Goal: Task Accomplishment & Management: Manage account settings

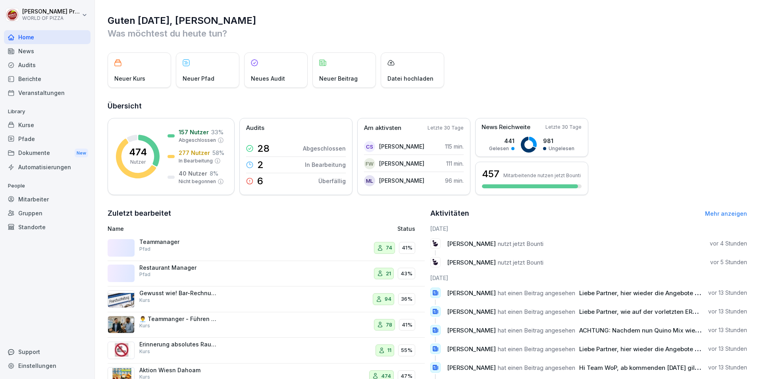
click at [33, 198] on div "Mitarbeiter" at bounding box center [47, 199] width 86 height 14
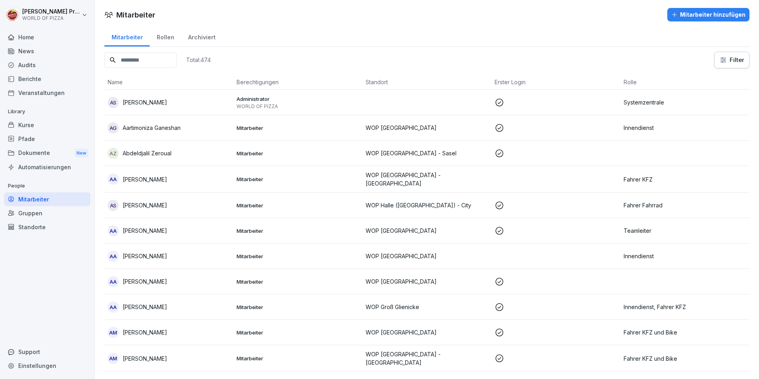
click at [725, 12] on div "Mitarbeiter hinzufügen" at bounding box center [708, 14] width 74 height 9
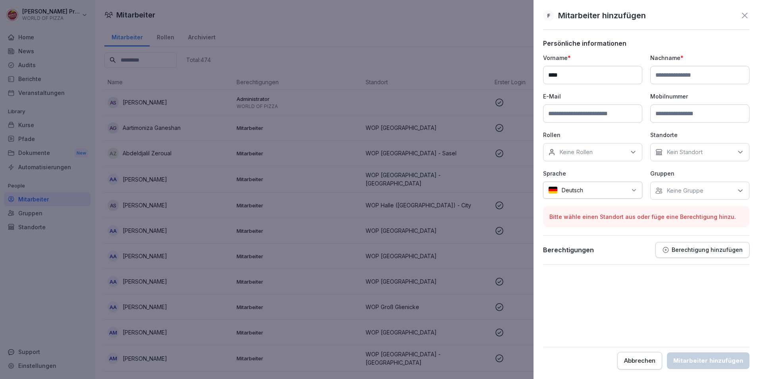
type input "****"
type input "*******"
type input "**********"
click at [588, 152] on p "Keine Rollen" at bounding box center [575, 152] width 33 height 8
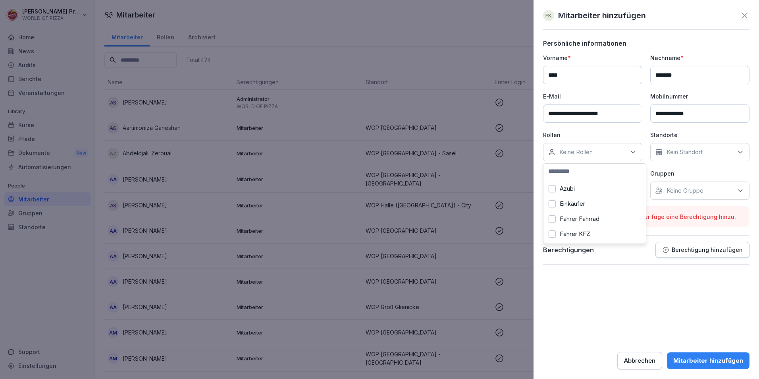
click at [551, 187] on button "Azubi" at bounding box center [551, 188] width 7 height 7
click at [681, 155] on p "Kein Standort" at bounding box center [684, 152] width 36 height 8
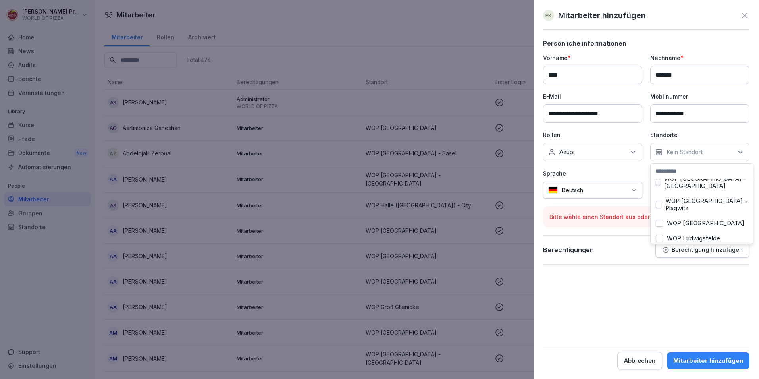
scroll to position [278, 0]
click at [682, 244] on label "WOP [GEOGRAPHIC_DATA] - [GEOGRAPHIC_DATA]" at bounding box center [706, 251] width 84 height 14
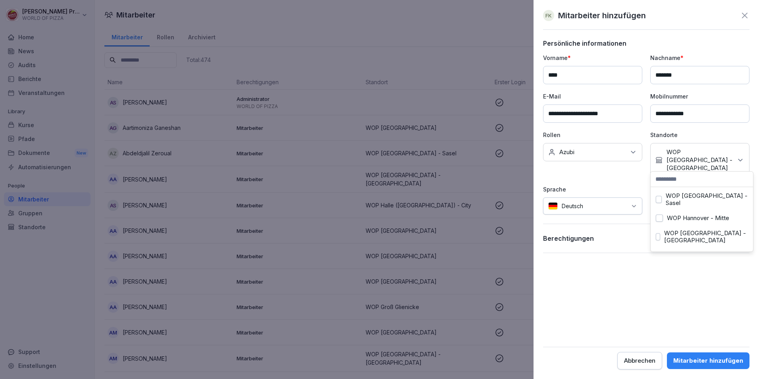
click at [651, 269] on form "**********" at bounding box center [646, 204] width 206 height 330
click at [677, 202] on p "Keine Gruppe" at bounding box center [684, 206] width 37 height 8
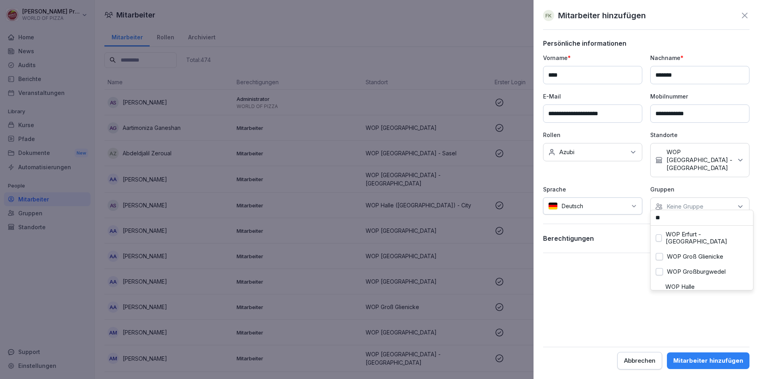
scroll to position [0, 0]
type input "***"
click at [657, 235] on button "WOP [GEOGRAPHIC_DATA] - [GEOGRAPHIC_DATA]" at bounding box center [657, 238] width 4 height 7
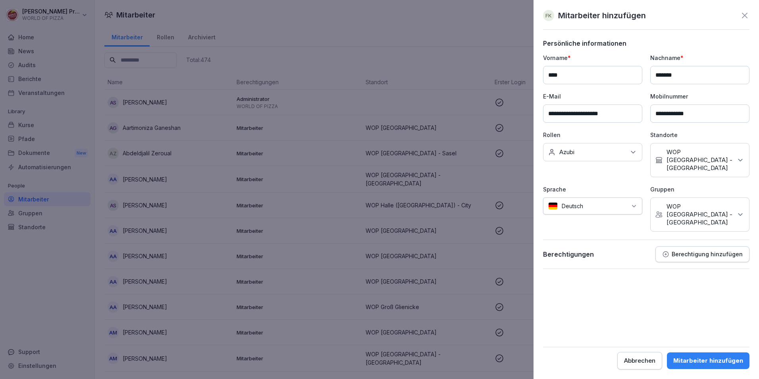
click at [624, 280] on form "**********" at bounding box center [646, 204] width 206 height 330
click at [703, 356] on div "Mitarbeiter hinzufügen" at bounding box center [708, 360] width 70 height 9
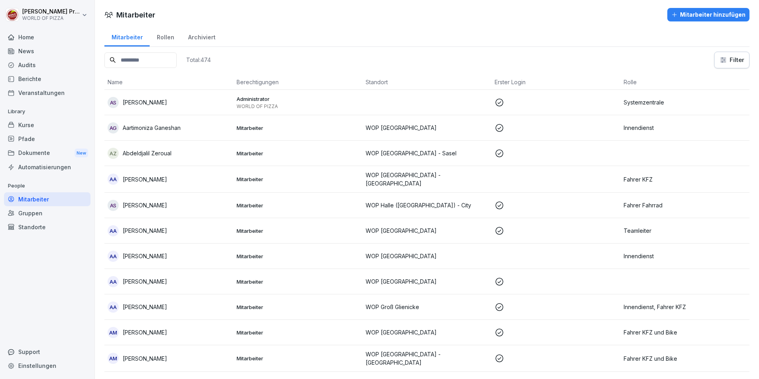
click at [157, 62] on input at bounding box center [140, 59] width 72 height 15
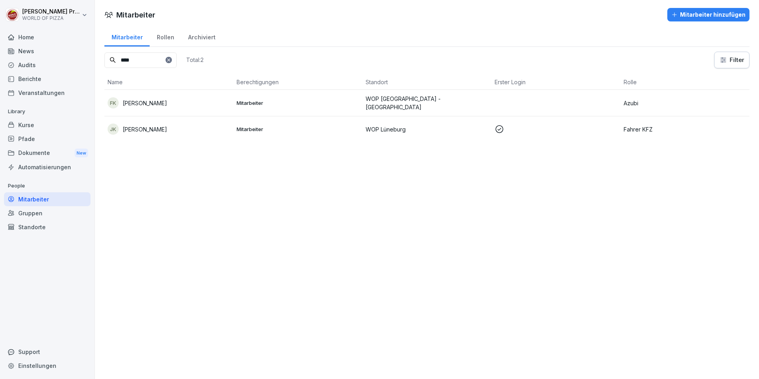
type input "****"
click at [170, 59] on icon at bounding box center [168, 59] width 3 height 3
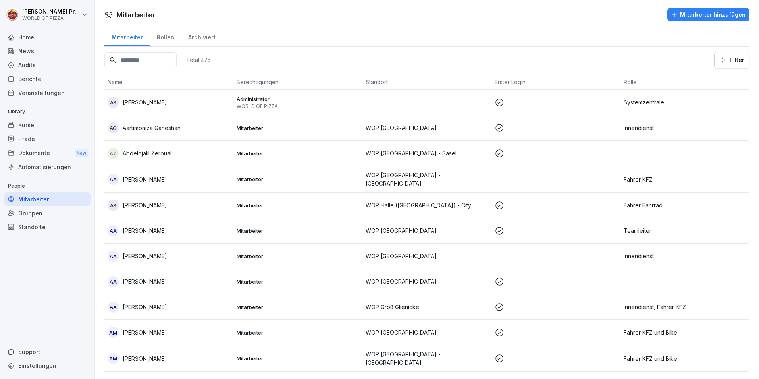
click at [154, 61] on input at bounding box center [140, 59] width 72 height 15
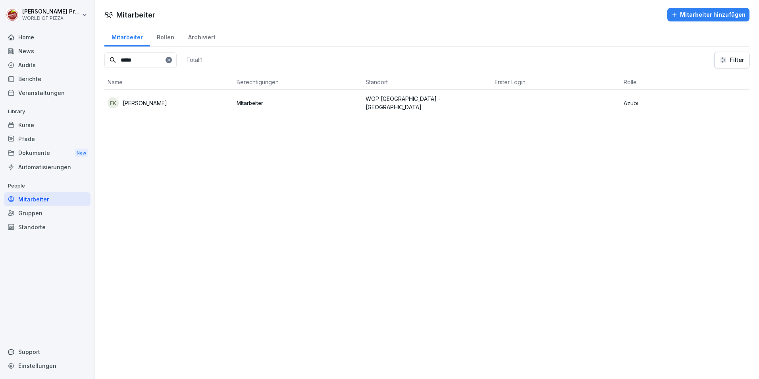
type input "*****"
click at [165, 106] on div "FK Fynn Ketzler" at bounding box center [169, 102] width 123 height 11
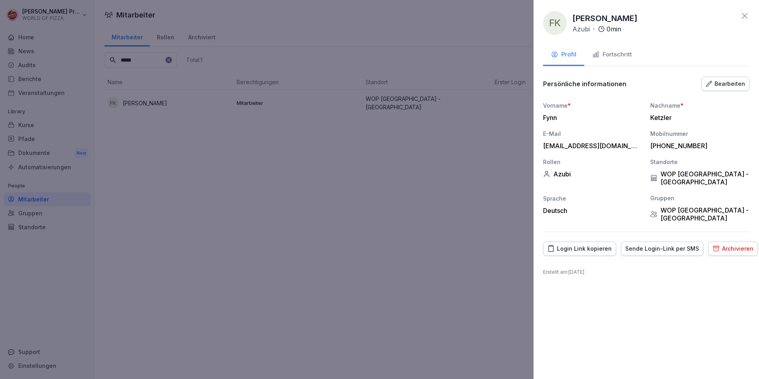
click at [610, 53] on div "Fortschritt" at bounding box center [612, 54] width 40 height 9
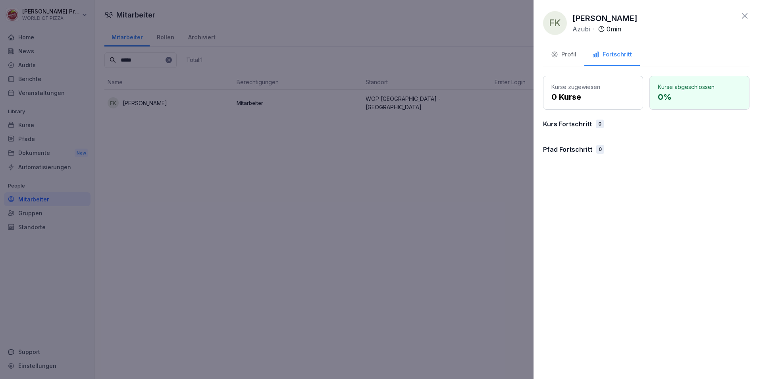
click at [413, 213] on div at bounding box center [379, 189] width 759 height 379
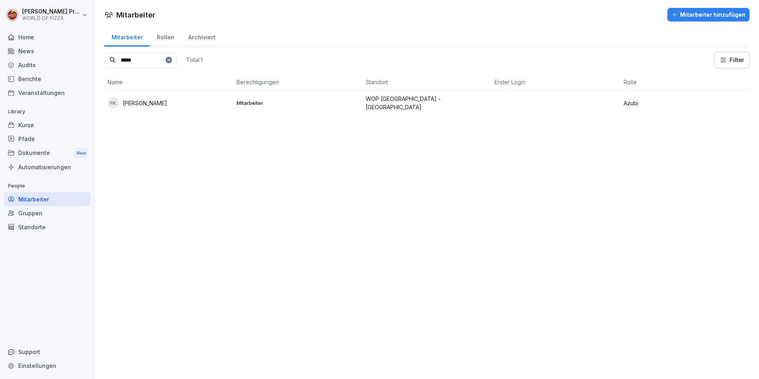
click at [31, 124] on div "Kurse" at bounding box center [47, 125] width 86 height 14
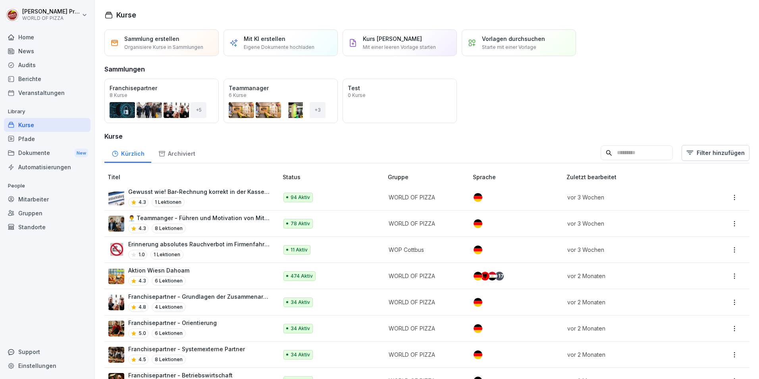
click at [28, 140] on div "Pfade" at bounding box center [47, 139] width 86 height 14
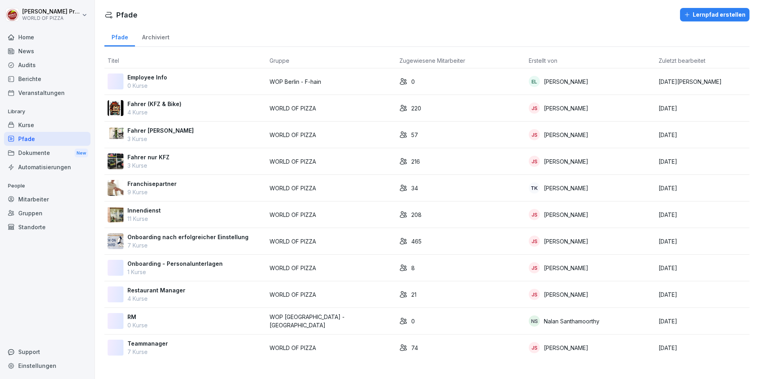
click at [146, 211] on p "Innendienst" at bounding box center [143, 210] width 33 height 8
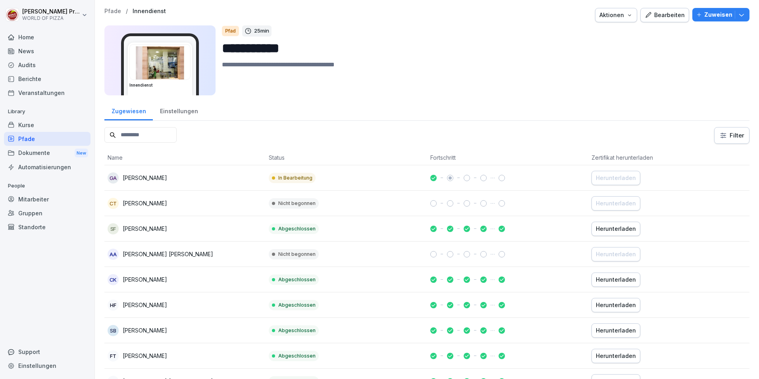
click at [173, 113] on div "Einstellungen" at bounding box center [179, 110] width 52 height 20
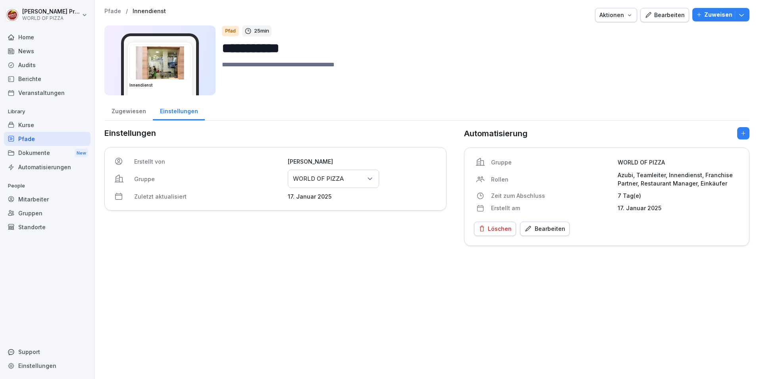
click at [108, 9] on p "Pfade" at bounding box center [112, 11] width 17 height 7
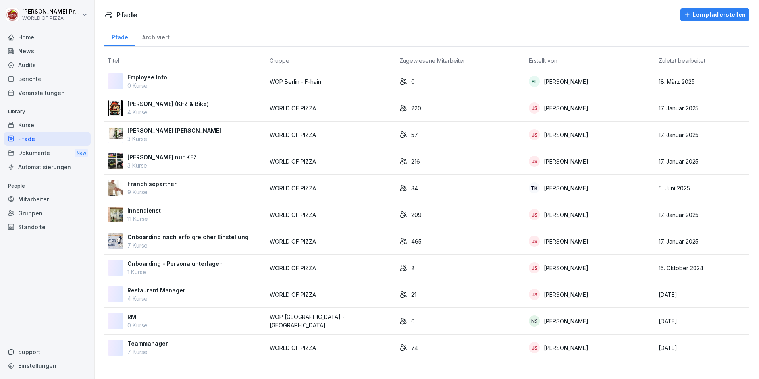
click at [301, 212] on p "WORLD OF PIZZA" at bounding box center [330, 214] width 123 height 8
click at [41, 198] on div "Mitarbeiter" at bounding box center [47, 199] width 86 height 14
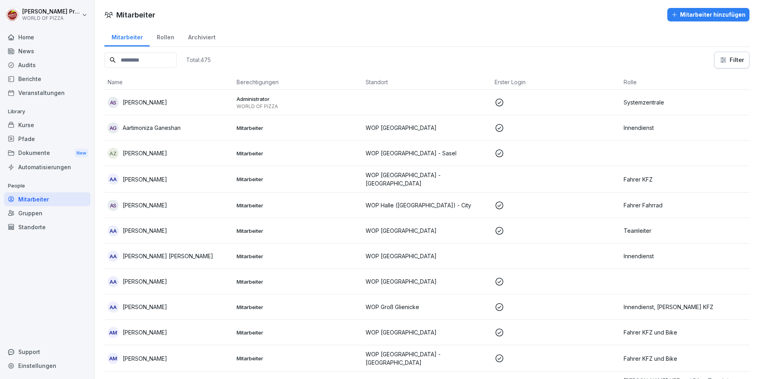
click at [168, 54] on input at bounding box center [140, 59] width 72 height 15
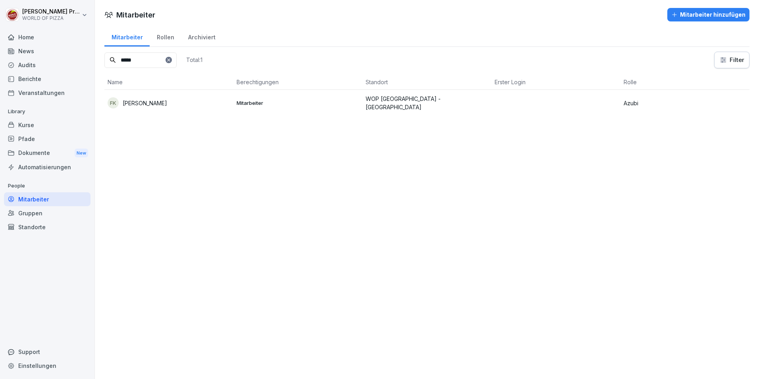
type input "*****"
click at [159, 100] on div "FK Fynn Ketzler" at bounding box center [169, 102] width 123 height 11
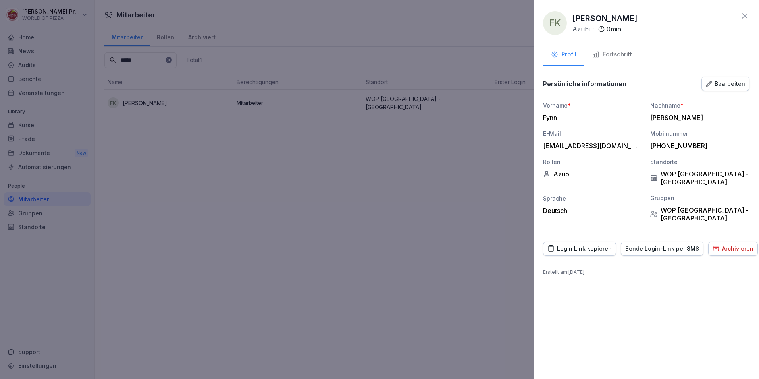
click at [587, 179] on div "Vorname * Fynn Nachname * Ketzler E-Mail ketzlerfynn@gmail.com Mobilnummer +491…" at bounding box center [646, 161] width 206 height 121
drag, startPoint x: 578, startPoint y: 178, endPoint x: 565, endPoint y: 173, distance: 14.1
click at [575, 177] on div "Vorname * Fynn Nachname * Ketzler E-Mail ketzlerfynn@gmail.com Mobilnummer +491…" at bounding box center [646, 161] width 206 height 121
click at [565, 173] on div "Azubi" at bounding box center [592, 174] width 99 height 8
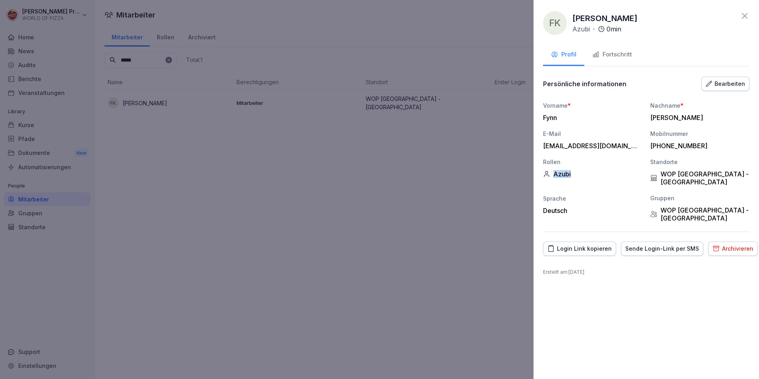
drag, startPoint x: 565, startPoint y: 173, endPoint x: 721, endPoint y: 88, distance: 178.1
click at [721, 88] on div "Bearbeiten" at bounding box center [724, 83] width 39 height 9
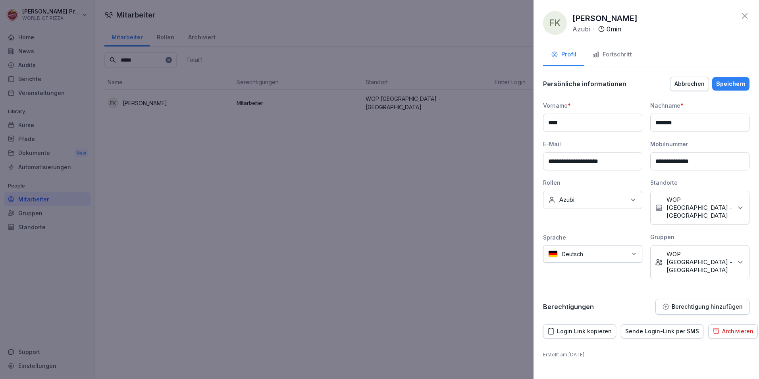
click at [618, 200] on div "Keine Rollen Azubi" at bounding box center [592, 199] width 99 height 18
click at [550, 238] on button "Azubi" at bounding box center [551, 236] width 7 height 7
click at [551, 239] on button "Innendienst" at bounding box center [551, 237] width 7 height 7
click at [732, 82] on div "Speichern" at bounding box center [730, 83] width 29 height 9
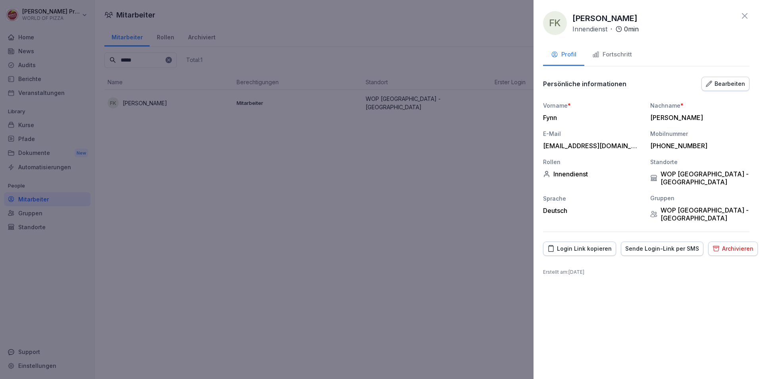
click at [612, 51] on div "Fortschritt" at bounding box center [612, 54] width 40 height 9
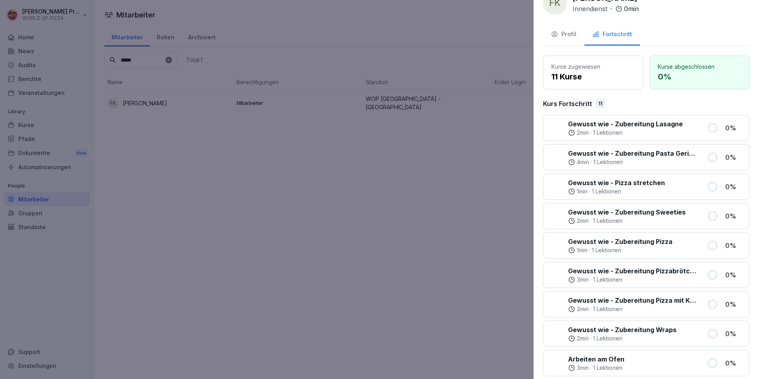
scroll to position [0, 0]
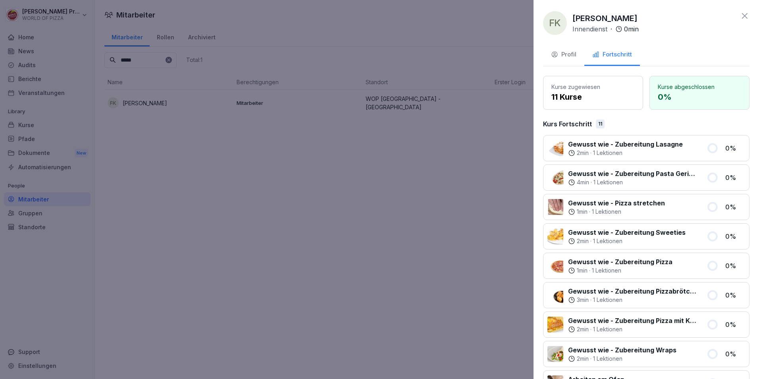
click at [740, 15] on icon at bounding box center [745, 16] width 10 height 10
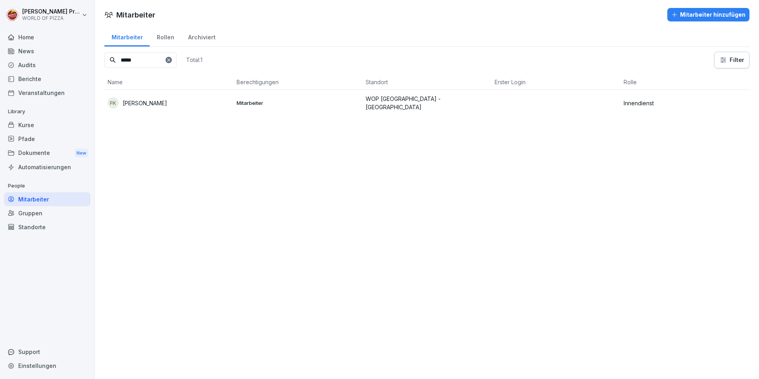
click at [25, 38] on div "Home" at bounding box center [47, 37] width 86 height 14
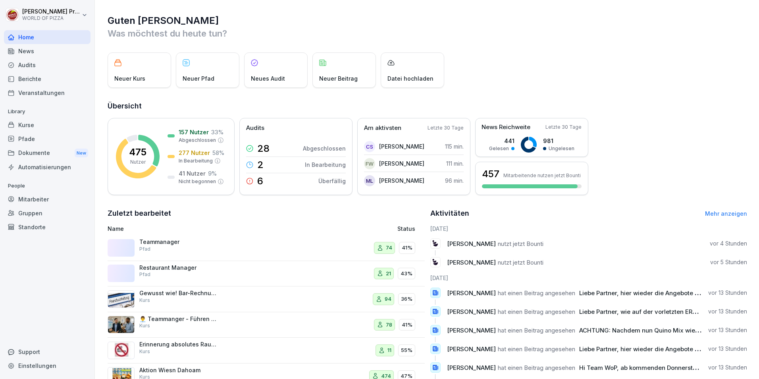
click at [27, 120] on div "Kurse" at bounding box center [47, 125] width 86 height 14
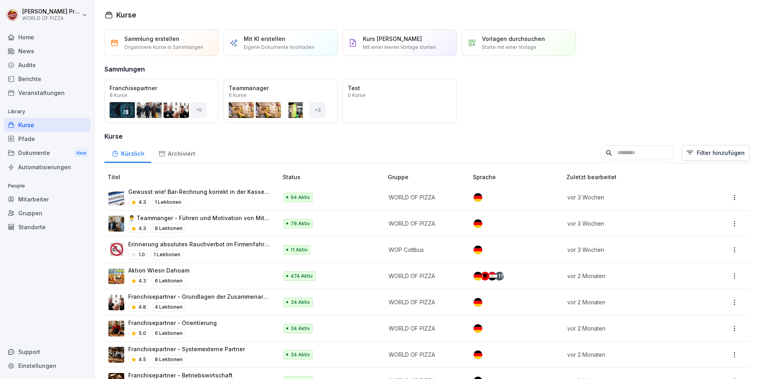
click at [603, 145] on input at bounding box center [636, 152] width 72 height 15
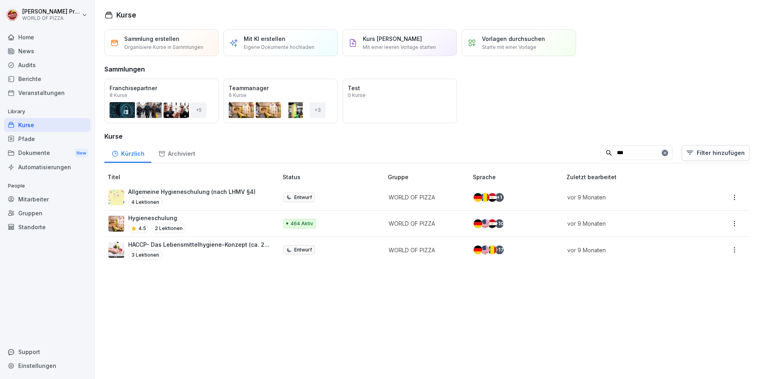
type input "***"
click at [152, 215] on p "Hygieneschulung" at bounding box center [157, 217] width 58 height 8
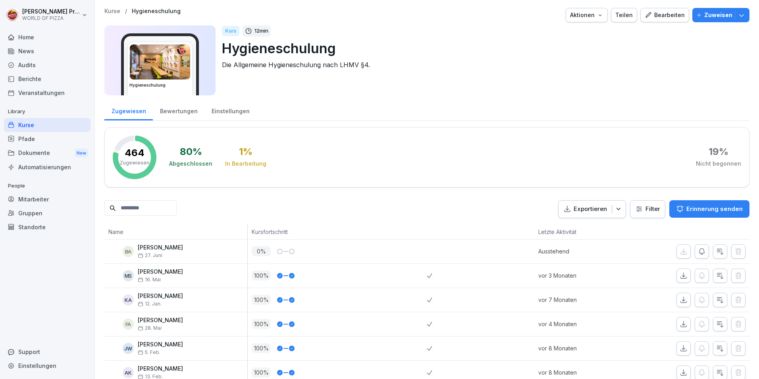
click at [728, 13] on div "Zuweisen" at bounding box center [720, 15] width 49 height 9
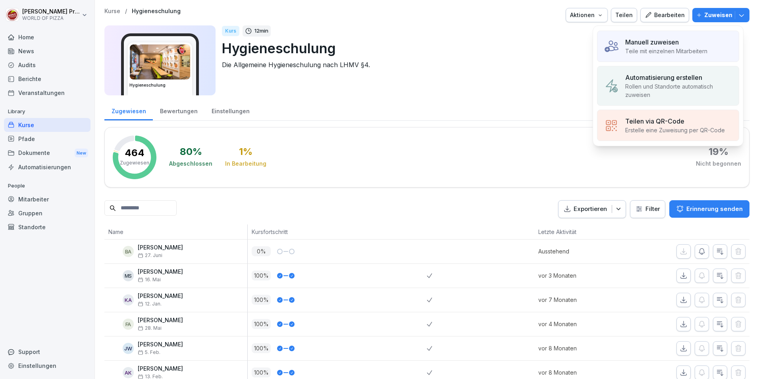
click at [647, 44] on p "Manuell zuweisen" at bounding box center [652, 42] width 54 height 10
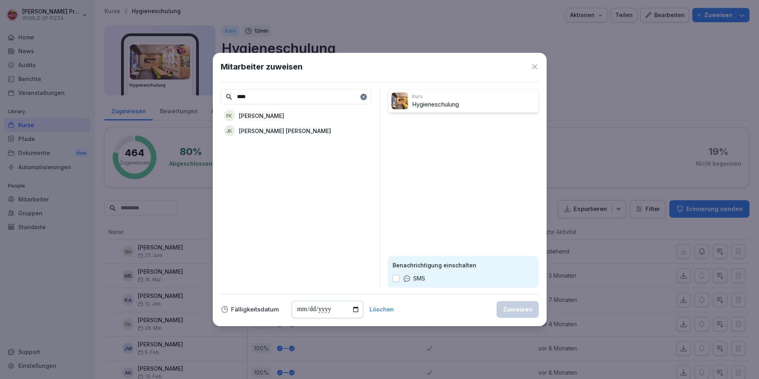
type input "****"
click at [260, 115] on p "[PERSON_NAME]" at bounding box center [261, 115] width 45 height 8
click at [516, 307] on div "Zuweisen" at bounding box center [517, 309] width 29 height 9
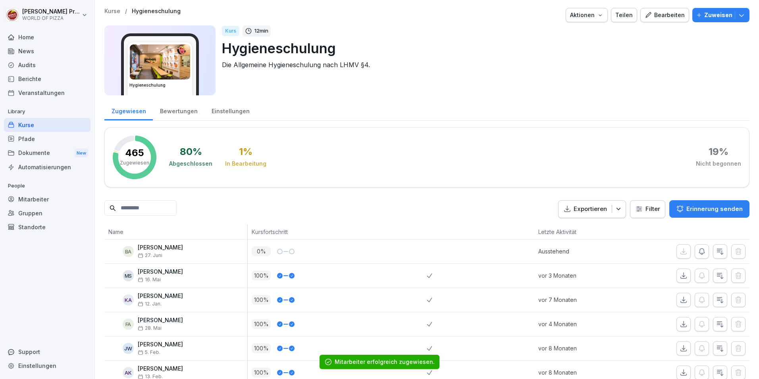
click at [26, 197] on div "Mitarbeiter" at bounding box center [47, 199] width 86 height 14
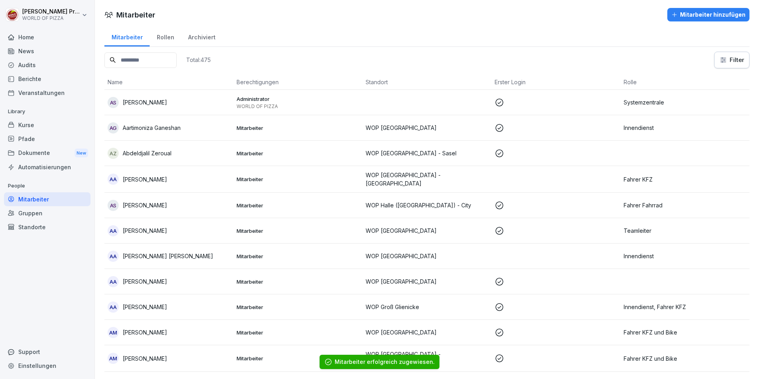
click at [153, 59] on input at bounding box center [140, 59] width 72 height 15
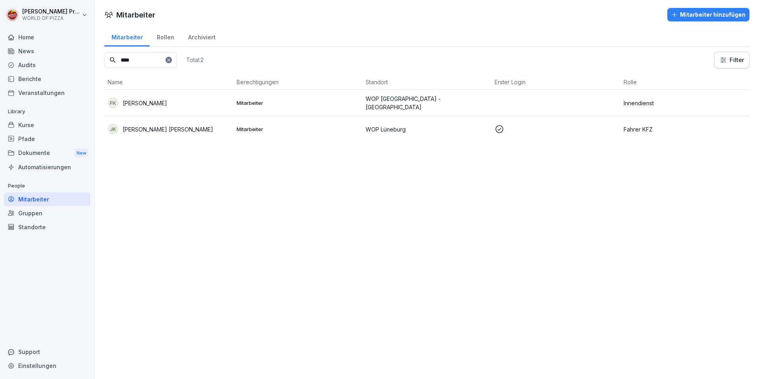
type input "****"
click at [152, 110] on td "FK Fynn Ketzler" at bounding box center [168, 103] width 129 height 27
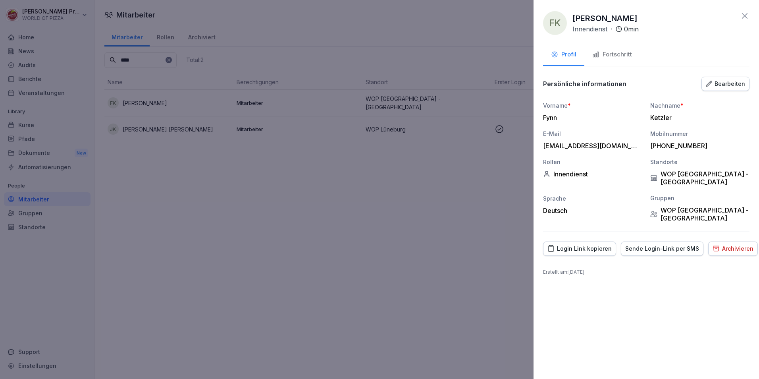
click at [623, 59] on div "Fortschritt" at bounding box center [612, 54] width 40 height 9
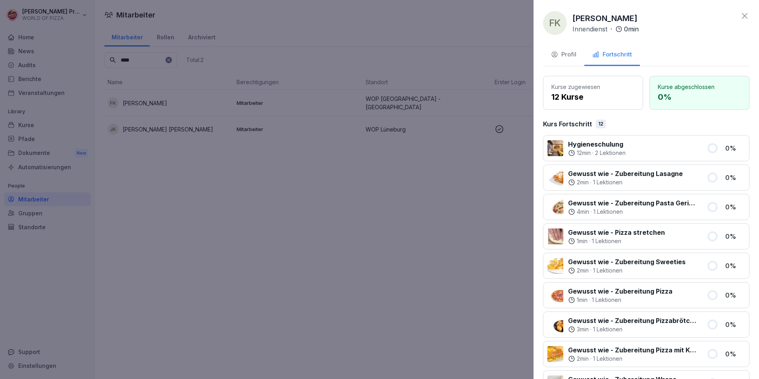
click at [409, 181] on div at bounding box center [379, 189] width 759 height 379
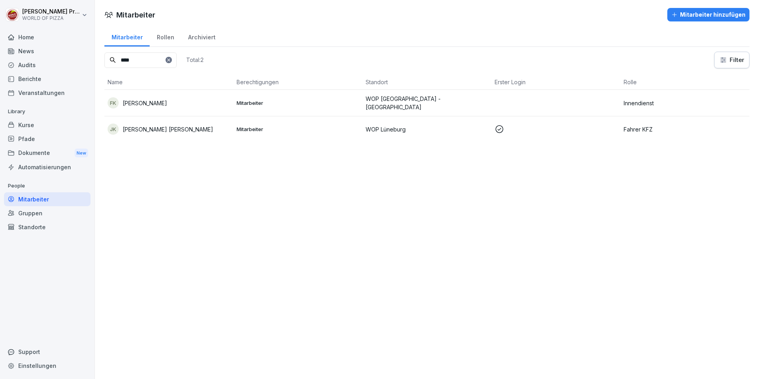
click at [25, 124] on div "Kurse" at bounding box center [47, 125] width 86 height 14
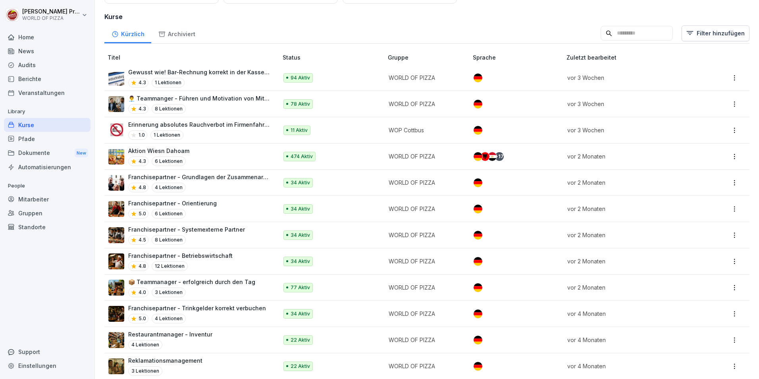
scroll to position [119, 0]
click at [191, 154] on div "Aktion Wiesn Dahoam 4.3 6 Lektionen" at bounding box center [188, 156] width 161 height 19
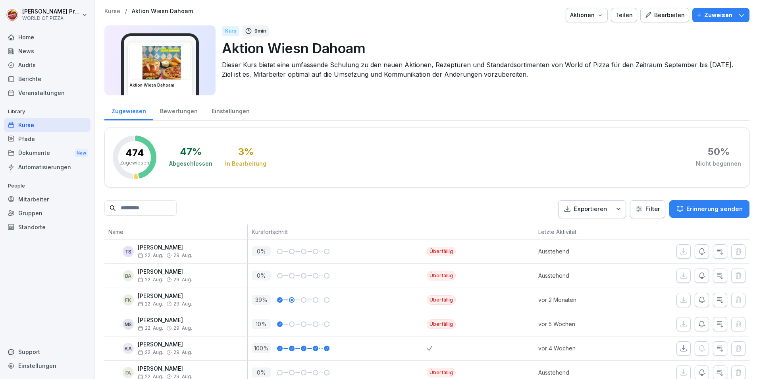
click at [737, 17] on icon "button" at bounding box center [741, 15] width 8 height 8
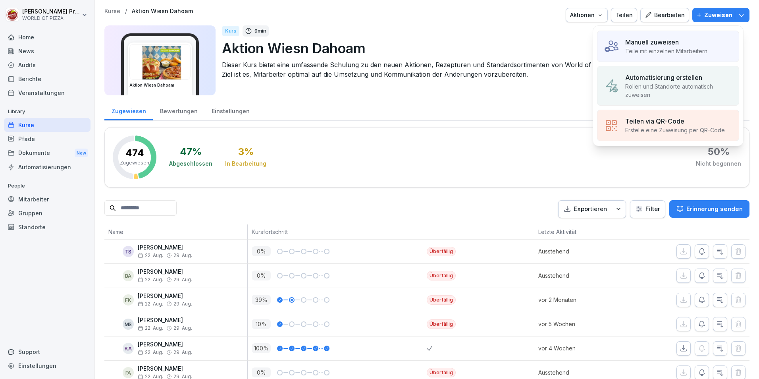
click at [662, 44] on p "Manuell zuweisen" at bounding box center [652, 42] width 54 height 10
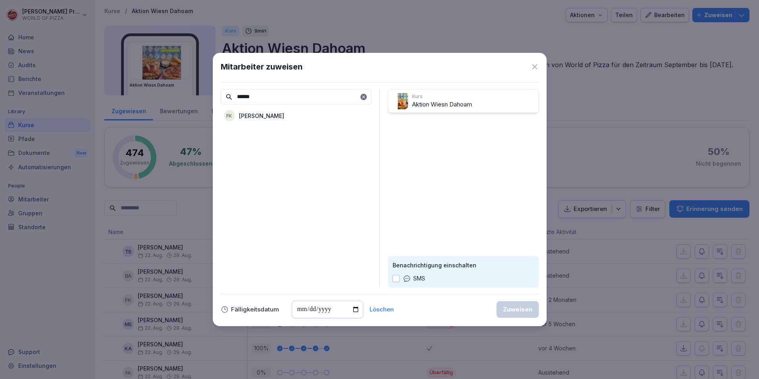
type input "******"
click at [255, 118] on p "[PERSON_NAME]" at bounding box center [261, 115] width 45 height 8
click at [513, 311] on div "Zuweisen" at bounding box center [517, 309] width 29 height 9
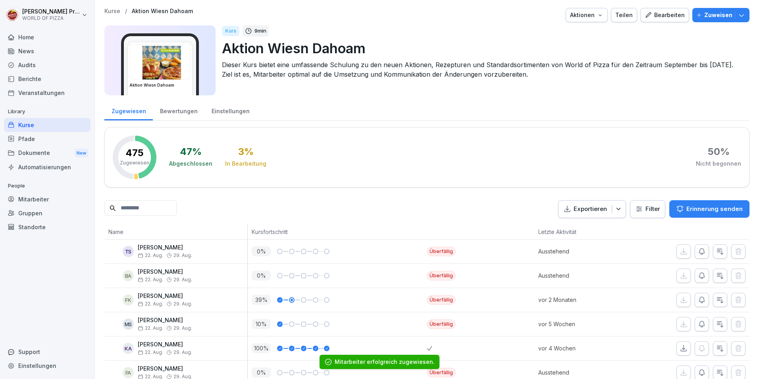
click at [25, 124] on div "Kurse" at bounding box center [47, 125] width 86 height 14
